Goal: Task Accomplishment & Management: Complete application form

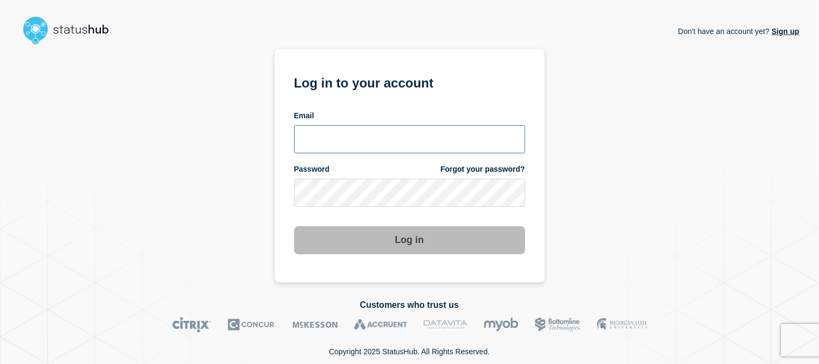
click at [354, 140] on input "email input" at bounding box center [409, 139] width 231 height 28
type input "emeric15@msu.edu"
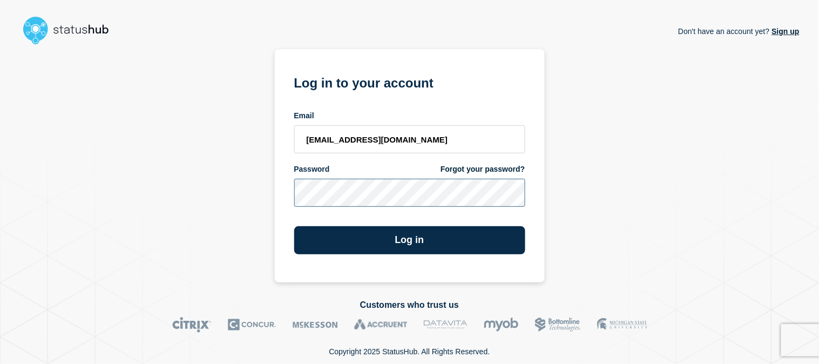
click at [294, 226] on button "Log in" at bounding box center [409, 240] width 231 height 28
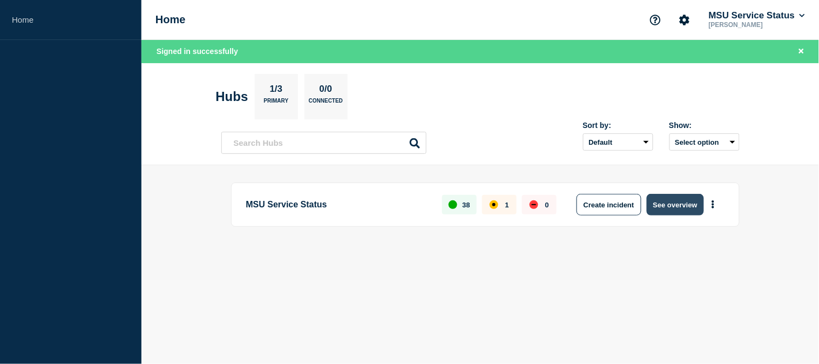
click at [673, 204] on button "See overview" at bounding box center [675, 205] width 57 height 22
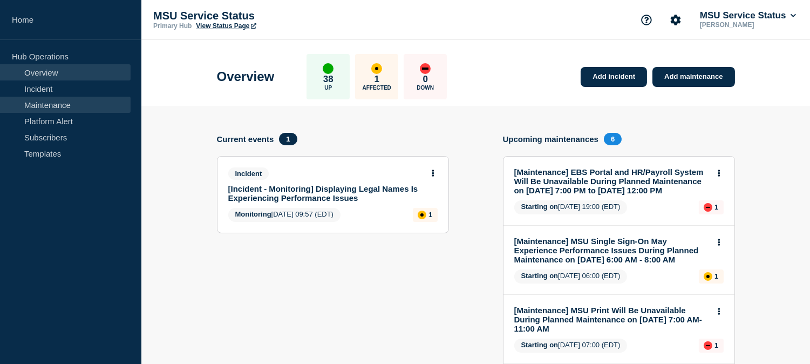
click at [57, 110] on link "Maintenance" at bounding box center [65, 105] width 131 height 16
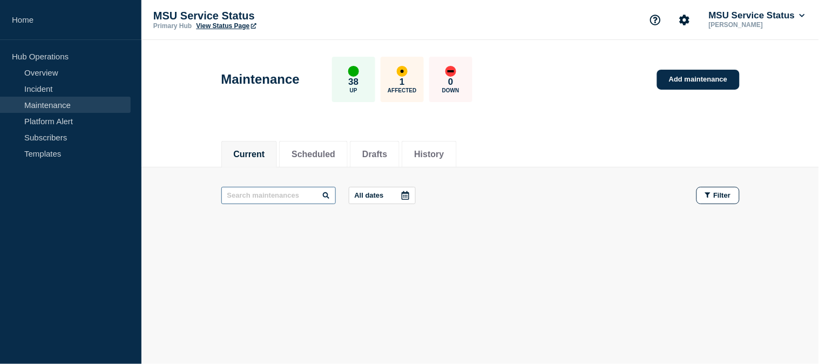
click at [308, 196] on input "text" at bounding box center [278, 195] width 114 height 17
type input "tdx"
click at [290, 195] on input "tdx" at bounding box center [278, 195] width 114 height 17
click at [261, 192] on input "tdx" at bounding box center [278, 195] width 114 height 17
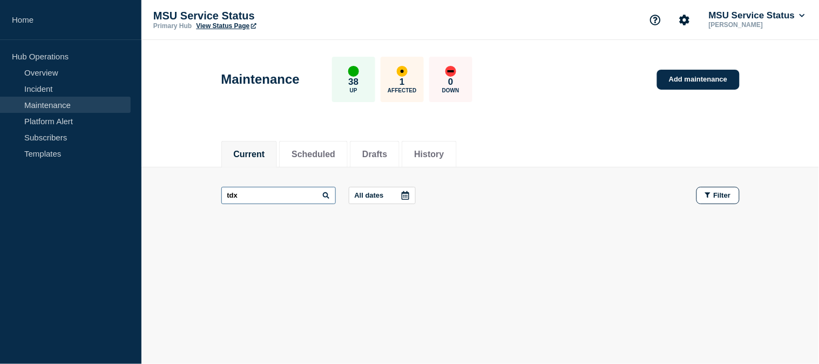
click at [261, 192] on input "tdx" at bounding box center [278, 195] width 114 height 17
click at [439, 154] on button "History" at bounding box center [429, 155] width 30 height 10
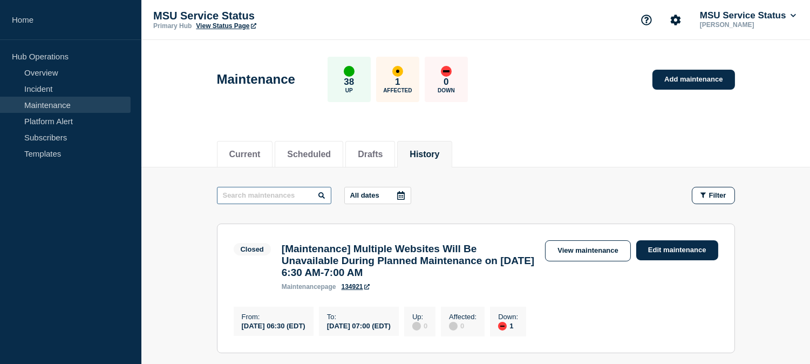
click at [293, 195] on input "text" at bounding box center [274, 195] width 114 height 17
paste input "tdx"
type input "tdx"
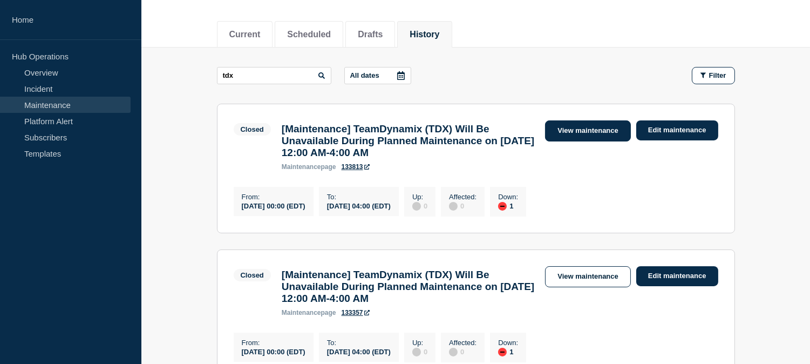
click at [607, 131] on link "View maintenance" at bounding box center [587, 130] width 85 height 21
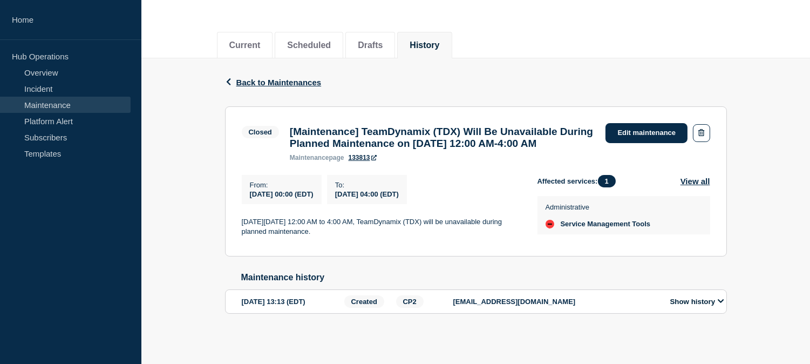
scroll to position [131, 0]
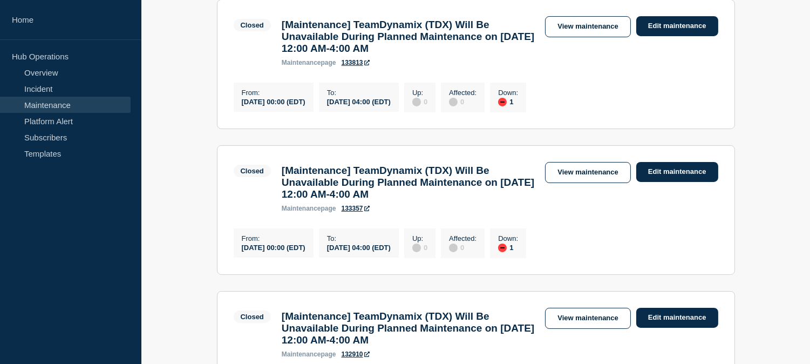
scroll to position [240, 0]
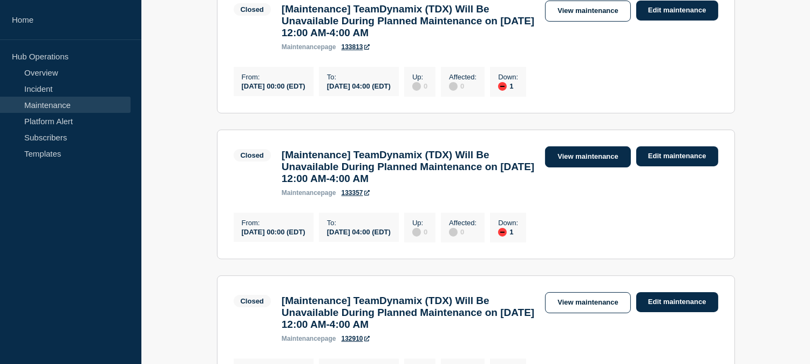
click at [593, 162] on link "View maintenance" at bounding box center [587, 156] width 85 height 21
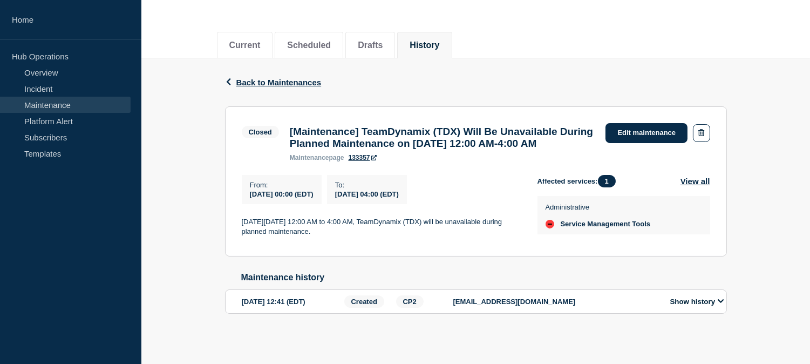
scroll to position [131, 0]
drag, startPoint x: 290, startPoint y: 110, endPoint x: 462, endPoint y: 144, distance: 175.5
click at [462, 144] on h3 "[Maintenance] TeamDynamix (TDX) Will Be Unavailable During Planned Maintenance …" at bounding box center [443, 138] width 306 height 24
copy h3 "[Maintenance] TeamDynamix (TDX) Will Be Unavailable During Planned Maintenance …"
drag, startPoint x: 377, startPoint y: 230, endPoint x: 235, endPoint y: 220, distance: 142.3
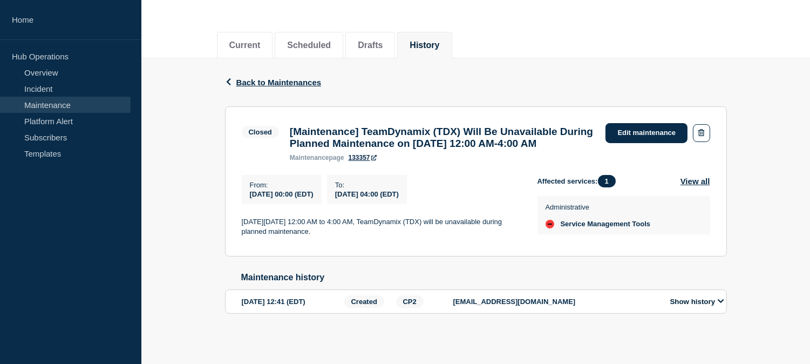
click at [235, 220] on section "Closed [Maintenance] TeamDynamix (TDX) Will Be Unavailable During Planned Maint…" at bounding box center [476, 181] width 502 height 150
copy p "On Saturday, August 23, 2025 from 12:00 AM to 4:00 AM, TeamDynamix (TDX) will b…"
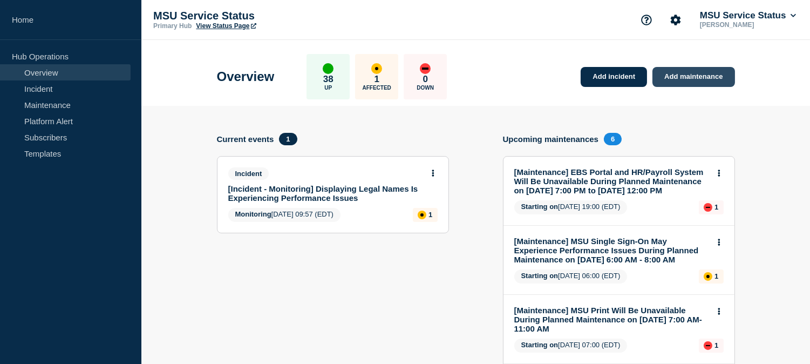
click at [694, 77] on link "Add maintenance" at bounding box center [694, 77] width 82 height 20
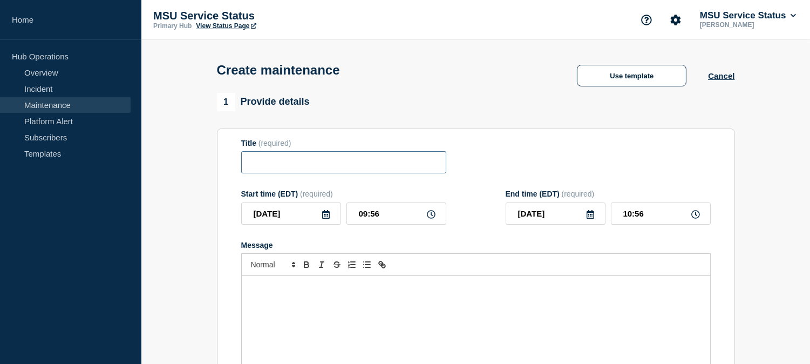
click at [322, 166] on input "Title" at bounding box center [343, 162] width 205 height 22
paste input "[Maintenance] TeamDynamix (TDX) Will Be Unavailable During Planned Maintenance …"
type input "[Maintenance] TeamDynamix (TDX) Will Be Unavailable During Planned Maintenance …"
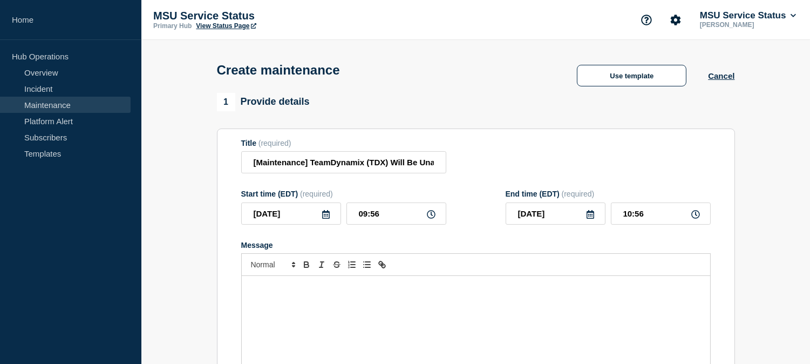
click at [427, 304] on div "Message" at bounding box center [476, 341] width 469 height 130
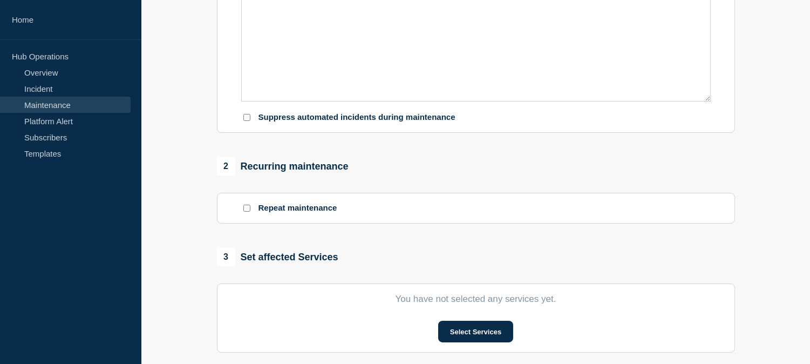
scroll to position [479, 0]
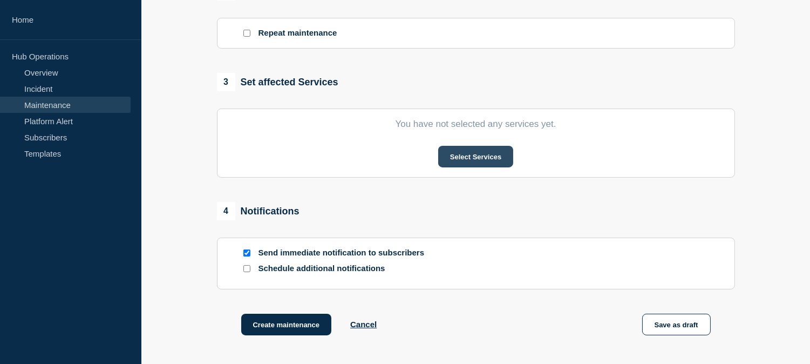
click at [498, 157] on button "Select Services" at bounding box center [475, 157] width 75 height 22
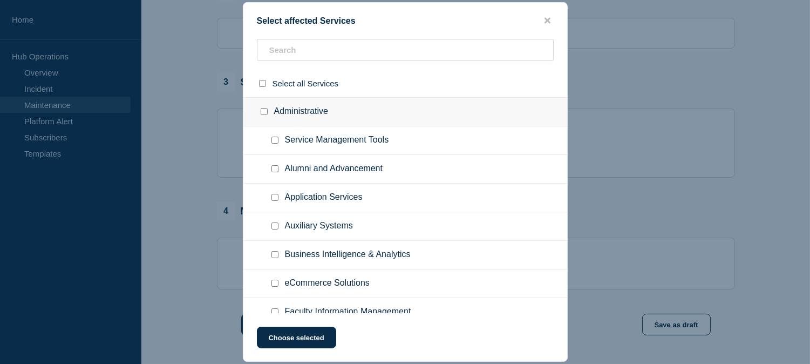
click at [444, 169] on ul "Alumni and Advancement" at bounding box center [405, 169] width 324 height 29
click at [343, 45] on input "text" at bounding box center [405, 50] width 297 height 22
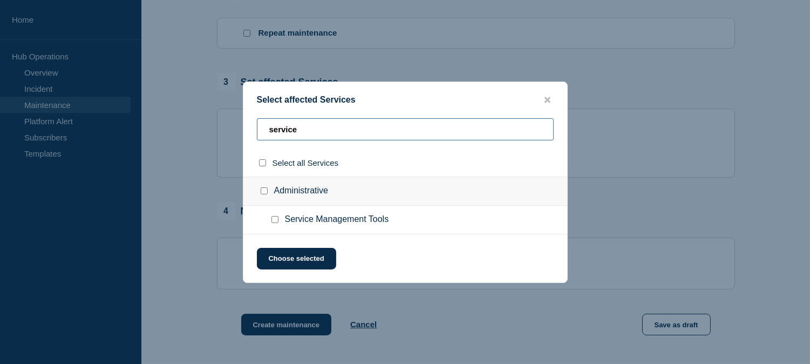
type input "service"
click at [275, 219] on input "Service Management Tools checkbox" at bounding box center [275, 219] width 7 height 7
checkbox input "true"
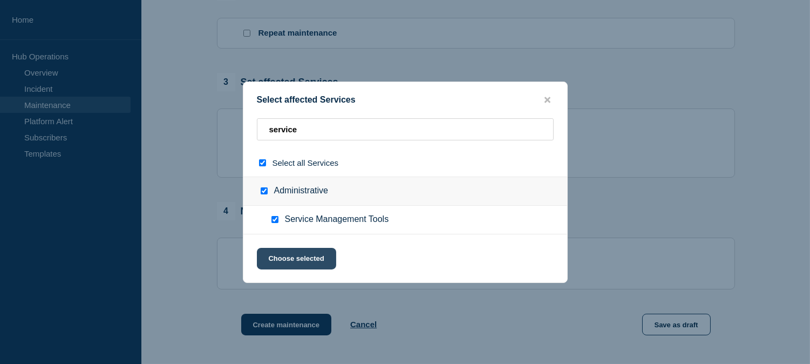
click at [311, 255] on button "Choose selected" at bounding box center [296, 259] width 79 height 22
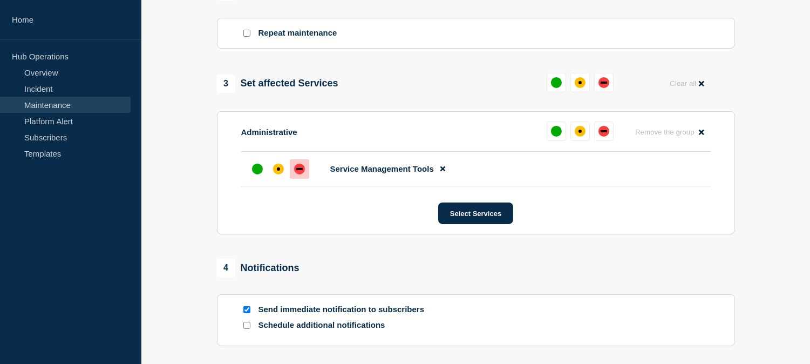
click at [296, 174] on div "down" at bounding box center [299, 169] width 11 height 11
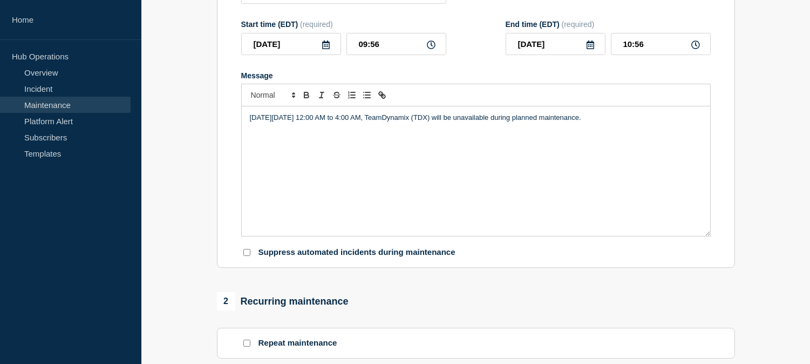
scroll to position [155, 0]
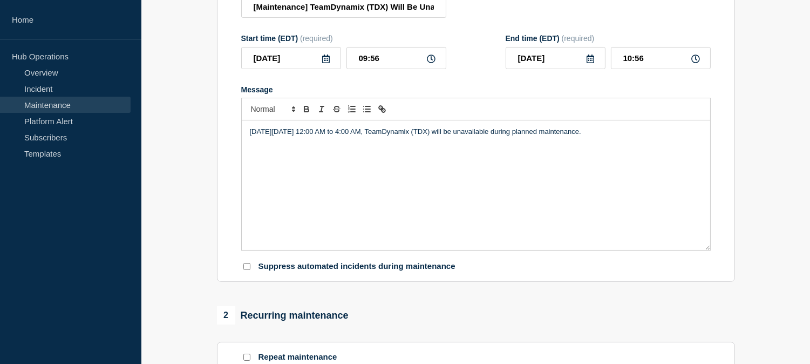
click at [327, 59] on icon at bounding box center [326, 59] width 8 height 9
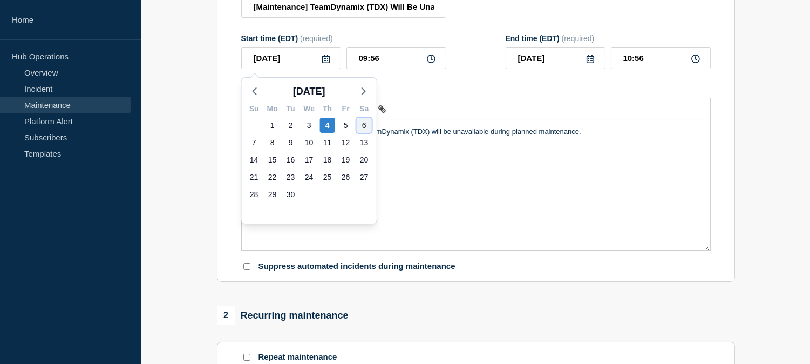
click at [364, 125] on div "6" at bounding box center [364, 125] width 15 height 15
type input "2025-09-06"
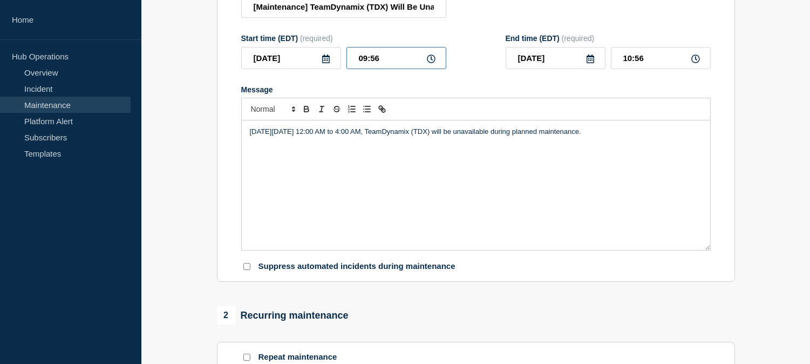
drag, startPoint x: 389, startPoint y: 59, endPoint x: 347, endPoint y: 63, distance: 42.2
click at [347, 62] on input "09:56" at bounding box center [397, 58] width 100 height 22
type input "00:00"
click at [632, 57] on input "01:00" at bounding box center [661, 58] width 100 height 22
type input "10:00"
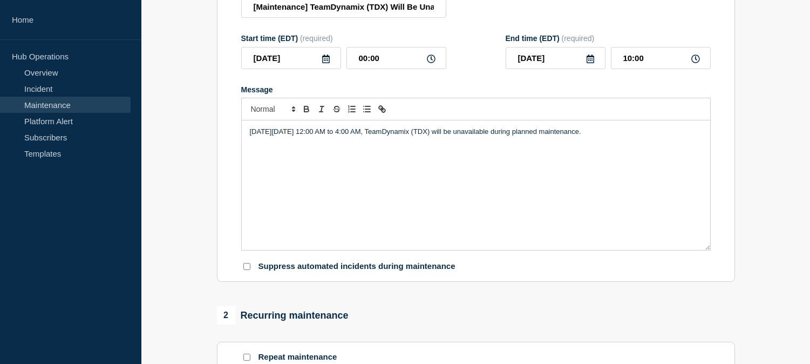
click at [460, 74] on form "Title (required) [Maintenance] TeamDynamix (TDX) Will Be Unavailable During Pla…" at bounding box center [476, 127] width 470 height 289
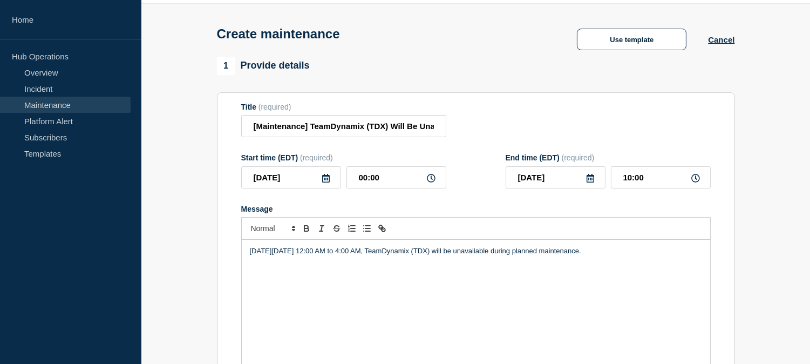
scroll to position [36, 0]
click at [255, 127] on input "[Maintenance] TeamDynamix (TDX) Will Be Unavailable During Planned Maintenance …" at bounding box center [343, 127] width 205 height 22
click at [343, 128] on input "[Maintenance] TeamDynamix (TDX) Will Be Unavailable During Planned Maintenance …" at bounding box center [343, 127] width 205 height 22
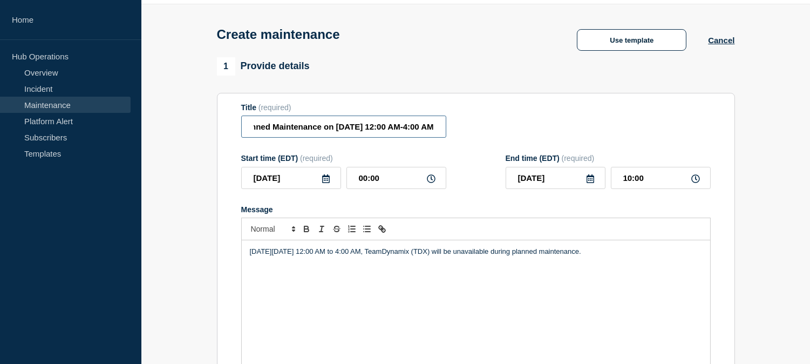
click at [407, 125] on input "[Maintenance] TeamDynamix (TDX) Will Be Unavailable During Planned Maintenance …" at bounding box center [343, 127] width 205 height 22
type input "[Maintenance] TeamDynamix (TDX) Will Be Unavailable During Planned Maintenance …"
click at [296, 254] on p "On Saturday, August 23, 2025 from 12:00 AM to 4:00 AM, TeamDynamix (TDX) will b…" at bounding box center [476, 252] width 452 height 10
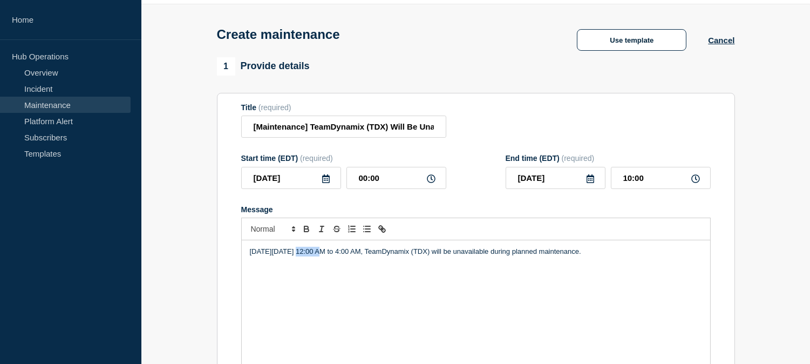
click at [296, 254] on p "On Saturday, August 23, 2025 from 12:00 AM to 4:00 AM, TeamDynamix (TDX) will b…" at bounding box center [476, 252] width 452 height 10
click at [412, 252] on p "On Saturday, September 6, 2025 from 12:00 AM to 4:00 AM, TeamDynamix (TDX) will…" at bounding box center [476, 252] width 452 height 10
click at [478, 144] on form "Title (required) [Maintenance] TeamDynamix (TDX) Will Be Unavailable During Pla…" at bounding box center [476, 247] width 470 height 289
click at [385, 132] on input "[Maintenance] TeamDynamix (TDX) Will Be Unavailable During Planned Maintenance …" at bounding box center [343, 127] width 205 height 22
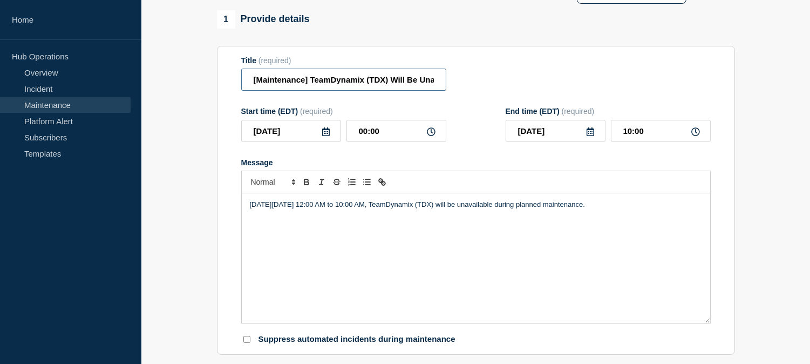
scroll to position [155, 0]
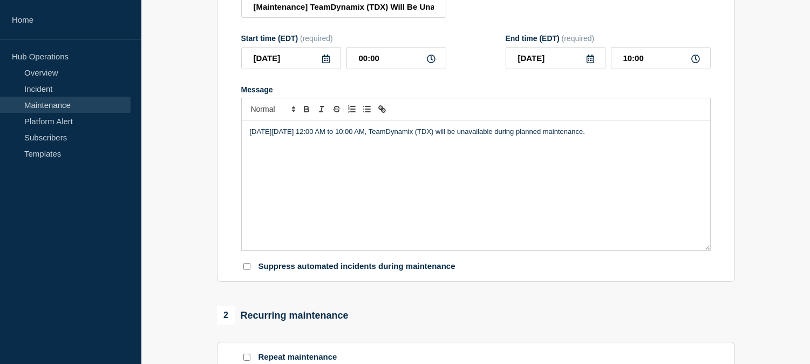
click at [757, 218] on section "1 Provide details Title (required) [Maintenance] TeamDynamix (TDX) Will Be Unav…" at bounding box center [475, 340] width 669 height 806
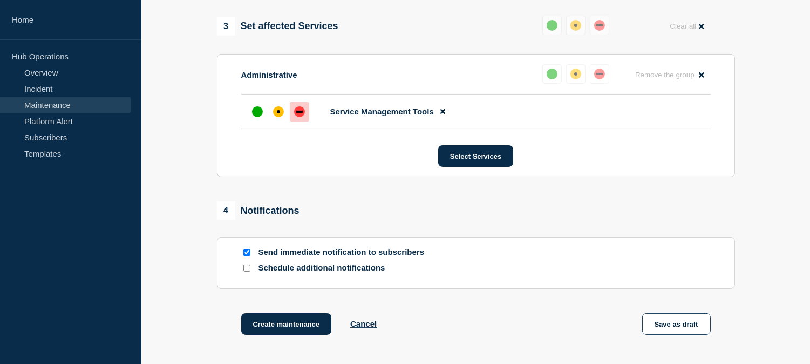
scroll to position [635, 0]
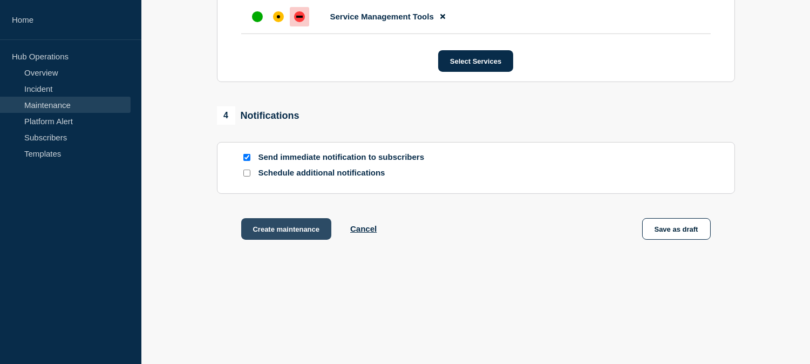
click at [299, 227] on button "Create maintenance" at bounding box center [286, 229] width 91 height 22
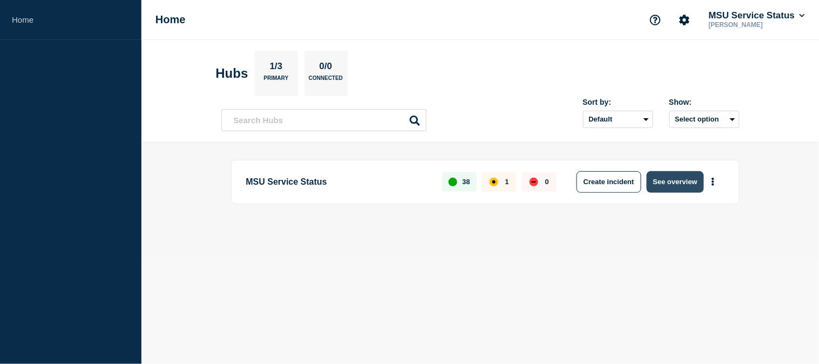
click at [683, 179] on button "See overview" at bounding box center [675, 182] width 57 height 22
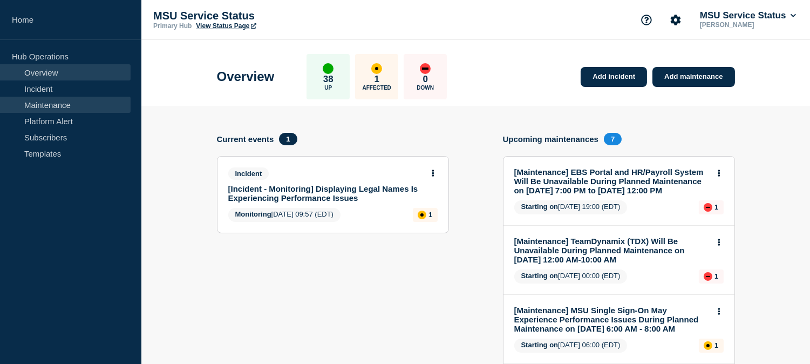
click at [61, 99] on link "Maintenance" at bounding box center [65, 105] width 131 height 16
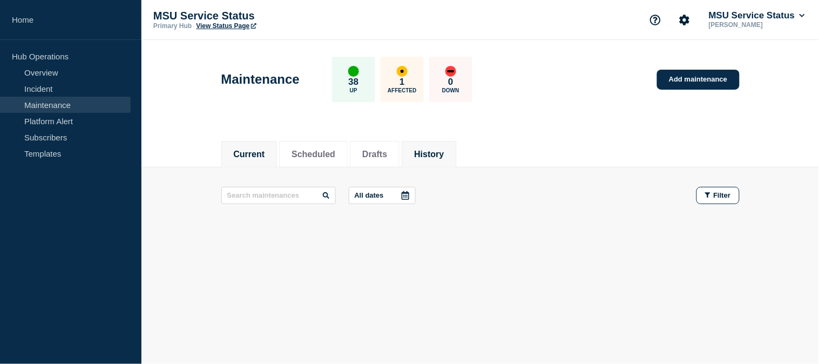
click at [444, 153] on button "History" at bounding box center [429, 155] width 30 height 10
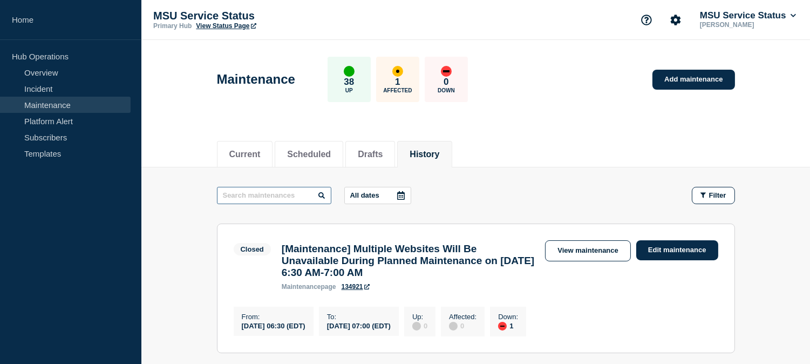
click at [287, 191] on input "text" at bounding box center [274, 195] width 114 height 17
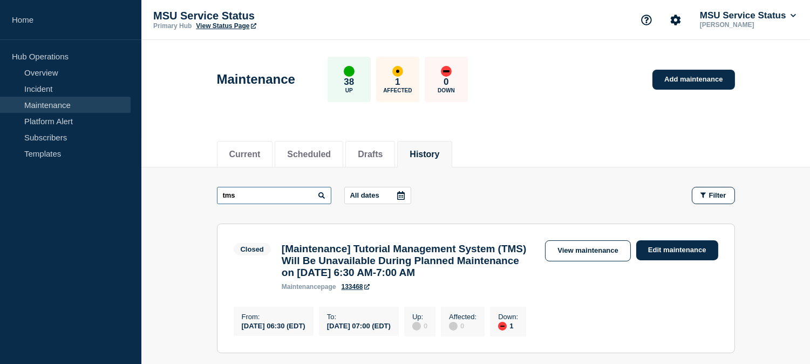
type input "tms"
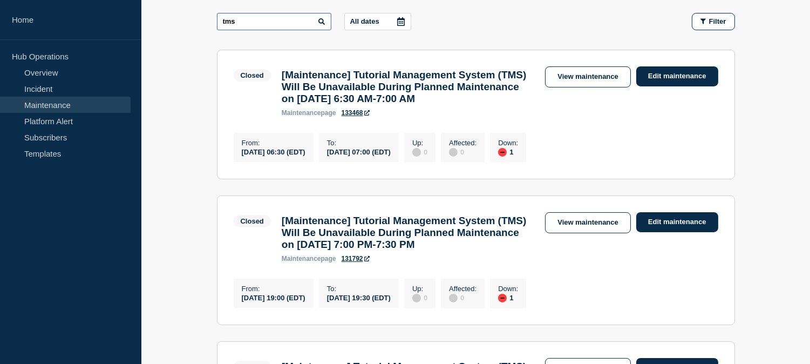
scroll to position [180, 0]
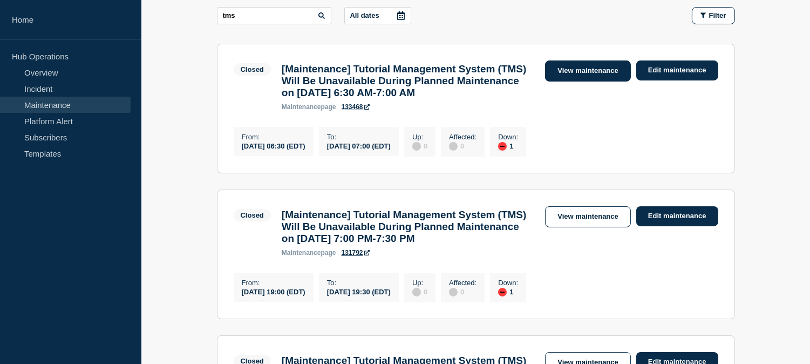
click at [573, 70] on link "View maintenance" at bounding box center [587, 70] width 85 height 21
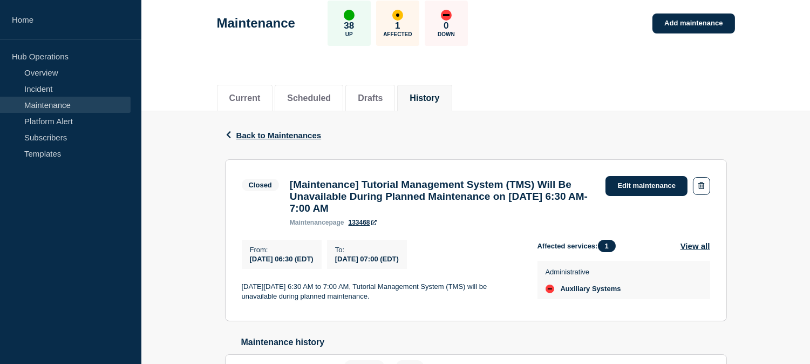
scroll to position [131, 0]
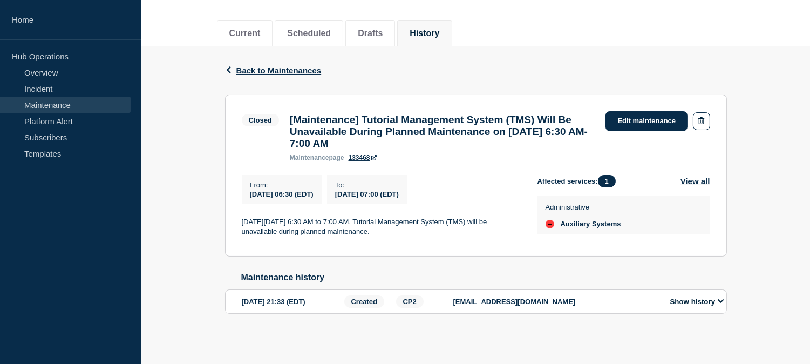
drag, startPoint x: 287, startPoint y: 111, endPoint x: 479, endPoint y: 142, distance: 194.7
click at [479, 142] on div "[Maintenance] Tutorial Management System (TMS) Will Be Unavailable During Plann…" at bounding box center [442, 138] width 316 height 48
copy h3 "[Maintenance] Tutorial Management System (TMS) Will Be Unavailable During Plann…"
drag, startPoint x: 424, startPoint y: 234, endPoint x: 240, endPoint y: 223, distance: 183.9
click at [240, 223] on section "Closed [Maintenance] Tutorial Management System (TMS) Will Be Unavailable Durin…" at bounding box center [476, 175] width 502 height 162
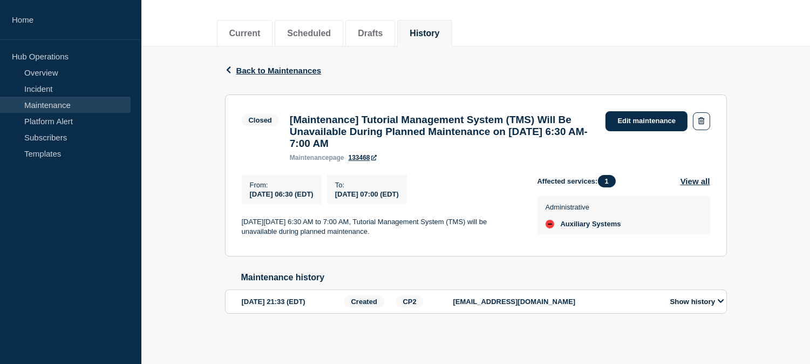
copy p "[DATE][DATE] 6:30 AM to 7:00 AM, Tutorial Management System (TMS) will be unava…"
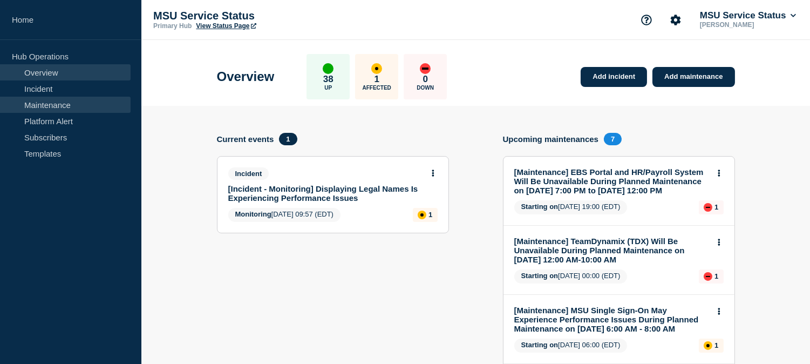
click at [70, 107] on link "Maintenance" at bounding box center [65, 105] width 131 height 16
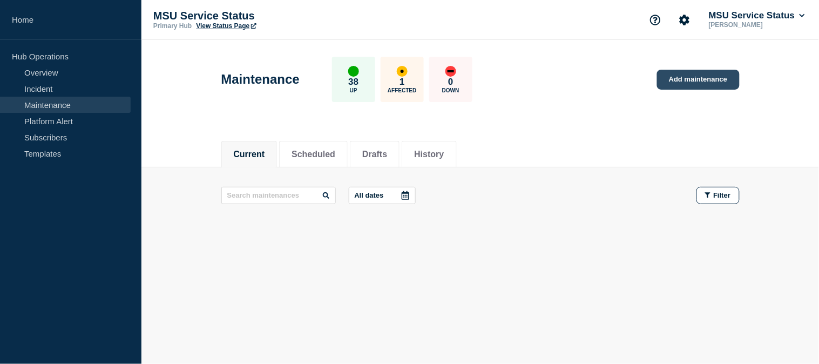
click at [710, 82] on link "Add maintenance" at bounding box center [698, 80] width 82 height 20
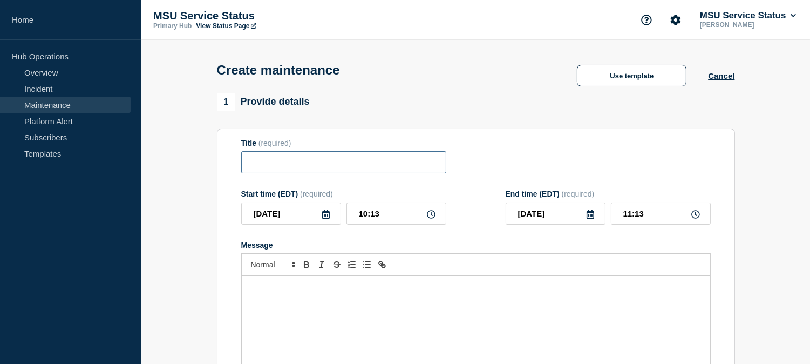
click at [336, 168] on input "Title" at bounding box center [343, 162] width 205 height 22
paste input "[Maintenance] Tutorial Management System (TMS) Will Be Unavailable During Plann…"
type input "[Maintenance] Tutorial Management System (TMS) Will Be Unavailable During Plann…"
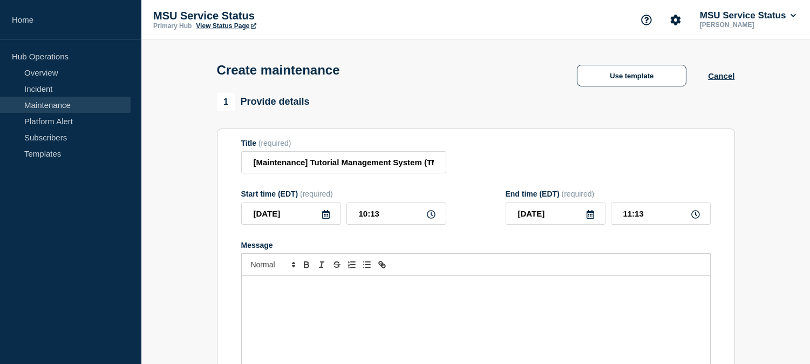
click at [382, 311] on div "Message" at bounding box center [476, 341] width 469 height 130
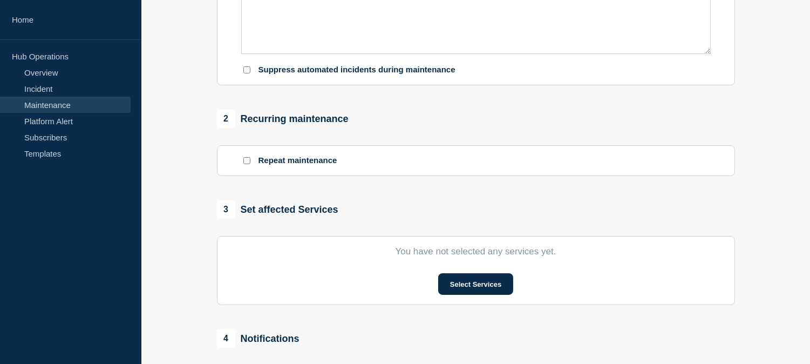
scroll to position [359, 0]
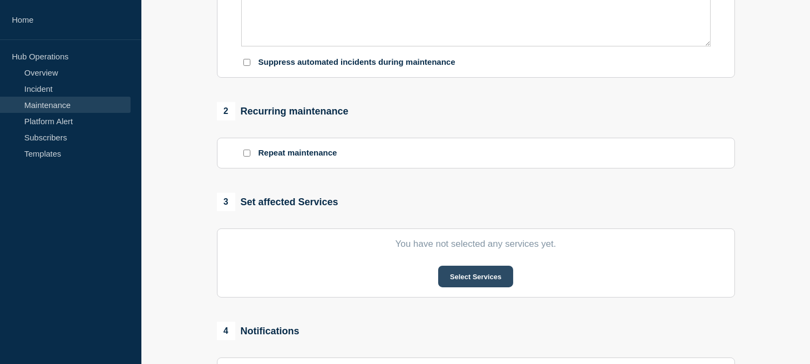
click at [475, 283] on button "Select Services" at bounding box center [475, 277] width 75 height 22
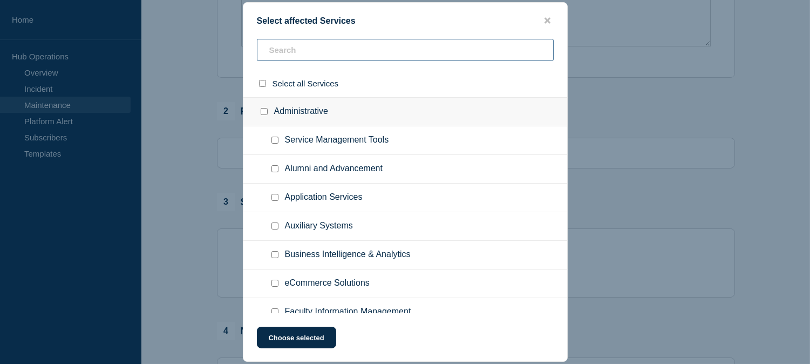
click at [376, 54] on input "text" at bounding box center [405, 50] width 297 height 22
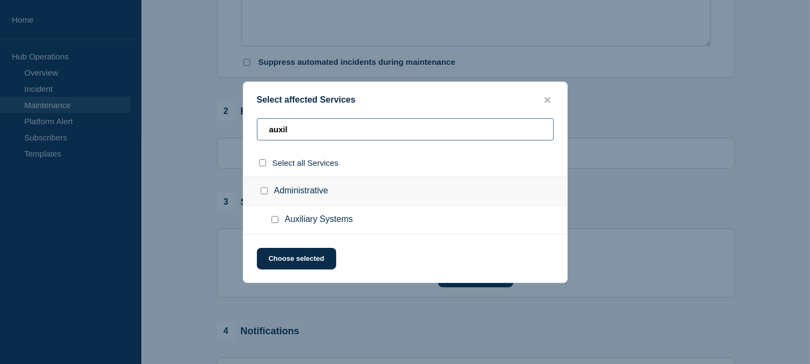
type input "auxil"
click at [275, 218] on input "Auxiliary Systems checkbox" at bounding box center [275, 219] width 7 height 7
checkbox input "true"
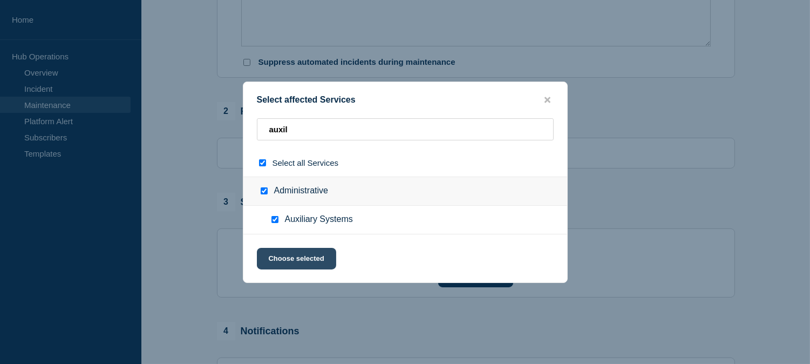
click at [298, 259] on button "Choose selected" at bounding box center [296, 259] width 79 height 22
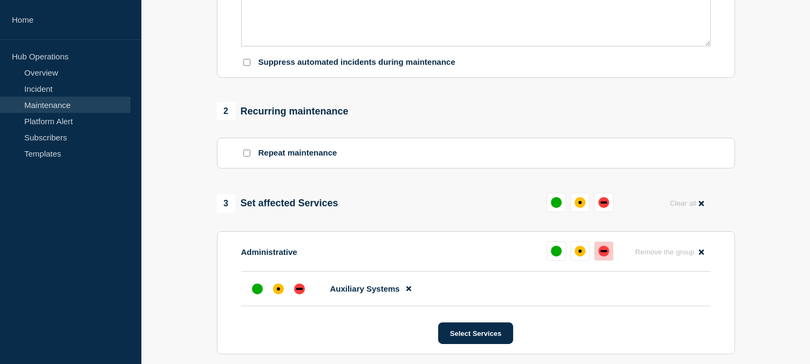
click at [603, 252] on div "down" at bounding box center [604, 251] width 6 height 2
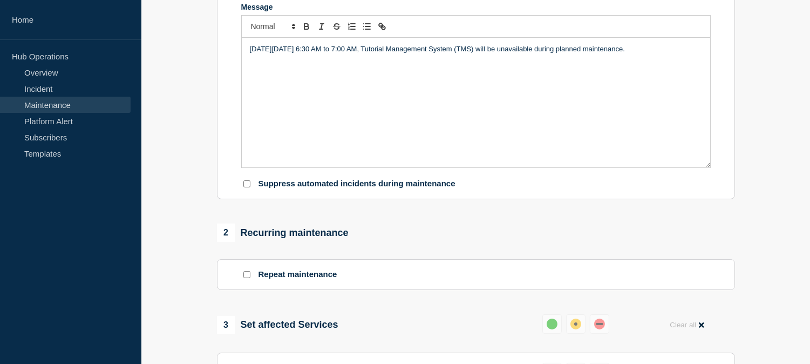
scroll to position [60, 0]
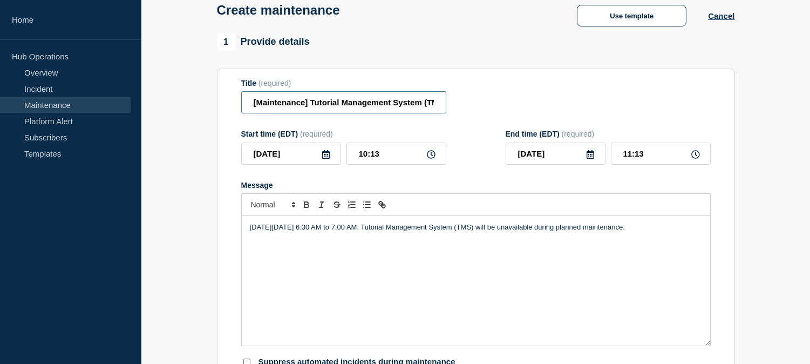
click at [252, 104] on input "[Maintenance] Tutorial Management System (TMS) Will Be Unavailable During Plann…" at bounding box center [343, 102] width 205 height 22
click at [318, 105] on input "[Maintenance] Tutorial Management System (TMS) Will Be Unavailable During Plann…" at bounding box center [343, 102] width 205 height 22
click at [336, 105] on input "[Maintenance] Tutorial Management System (TMS) Will Be Unavailable During Plann…" at bounding box center [343, 102] width 205 height 22
type input "[Maintenance] Tutorial Management System (TMS) Will Be Unavailable During Plann…"
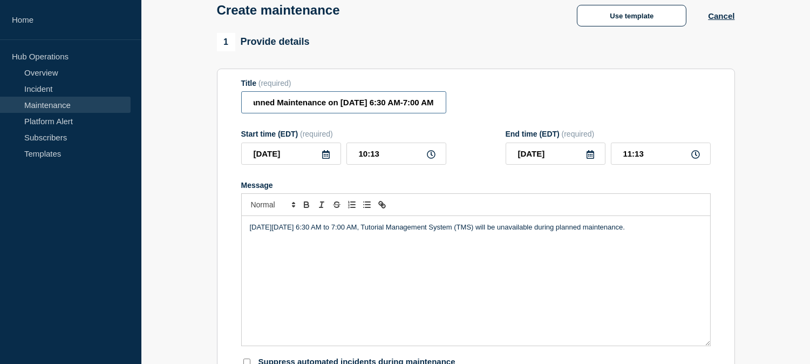
scroll to position [0, 0]
click at [297, 231] on p "[DATE][DATE] 6:30 AM to 7:00 AM, Tutorial Management System (TMS) will be unava…" at bounding box center [476, 227] width 452 height 10
click at [322, 157] on icon at bounding box center [326, 154] width 8 height 9
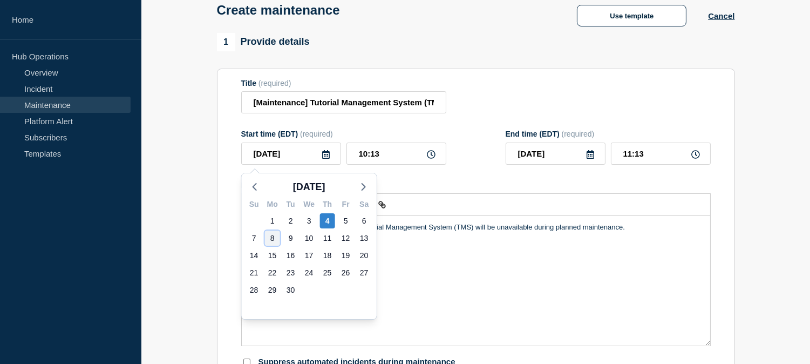
click at [272, 241] on div "8" at bounding box center [272, 237] width 15 height 15
type input "[DATE]"
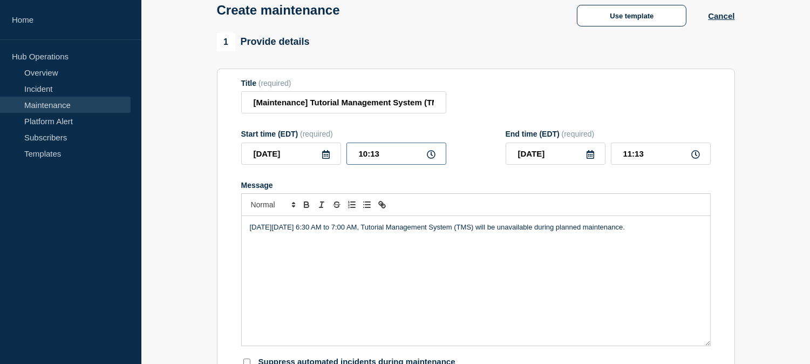
drag, startPoint x: 391, startPoint y: 158, endPoint x: 348, endPoint y: 159, distance: 43.7
click at [348, 159] on input "10:13" at bounding box center [397, 154] width 100 height 22
type input "06:30"
drag, startPoint x: 652, startPoint y: 155, endPoint x: 634, endPoint y: 155, distance: 17.3
click at [634, 155] on input "07:30" at bounding box center [661, 154] width 100 height 22
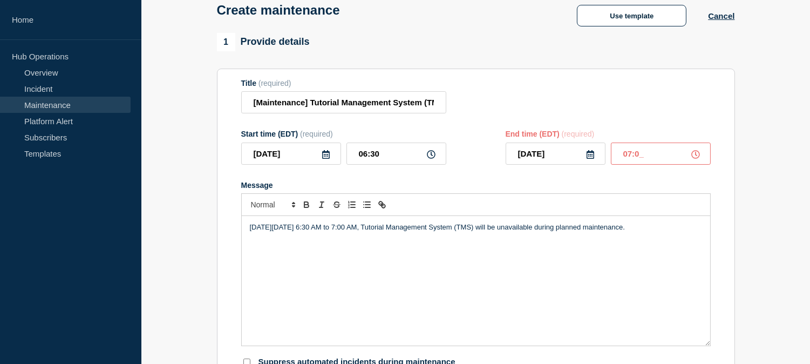
type input "07:00"
click at [508, 176] on form "Title (required) [Maintenance] Tutorial Management System (TMS) Will Be Unavail…" at bounding box center [476, 223] width 470 height 289
click at [359, 104] on input "[Maintenance] Tutorial Management System (TMS) Will Be Unavailable During Plann…" at bounding box center [343, 102] width 205 height 22
click at [347, 104] on input "[Maintenance] Tutorial Management System (TMS) Will Be Unavailable During Plann…" at bounding box center [343, 102] width 205 height 22
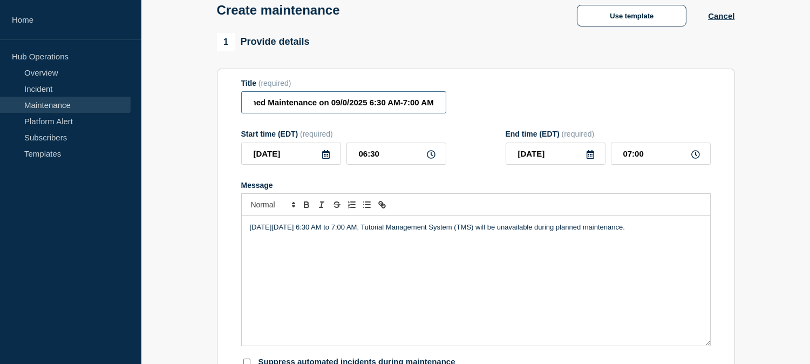
scroll to position [0, 320]
click at [408, 103] on input "[Maintenance] Tutorial Management System (TMS) Will Be Unavailable During Plann…" at bounding box center [343, 102] width 205 height 22
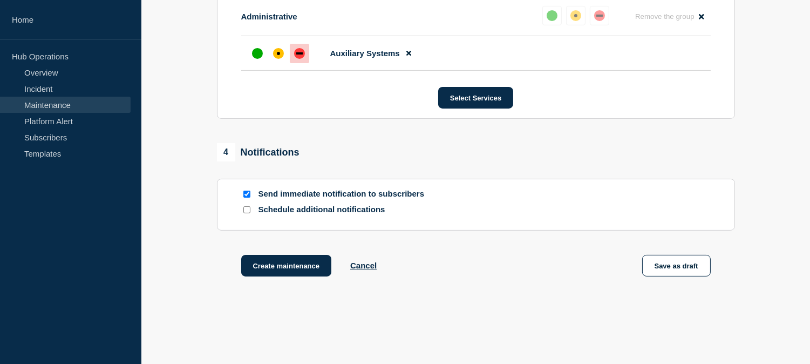
scroll to position [600, 0]
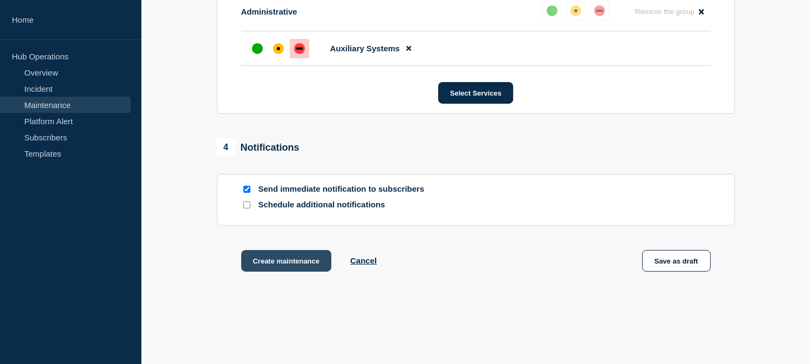
type input "[Maintenance] Tutorial Management System (TMS) Will Be Unavailable During Plann…"
click at [299, 266] on button "Create maintenance" at bounding box center [286, 261] width 91 height 22
